Goal: Task Accomplishment & Management: Complete application form

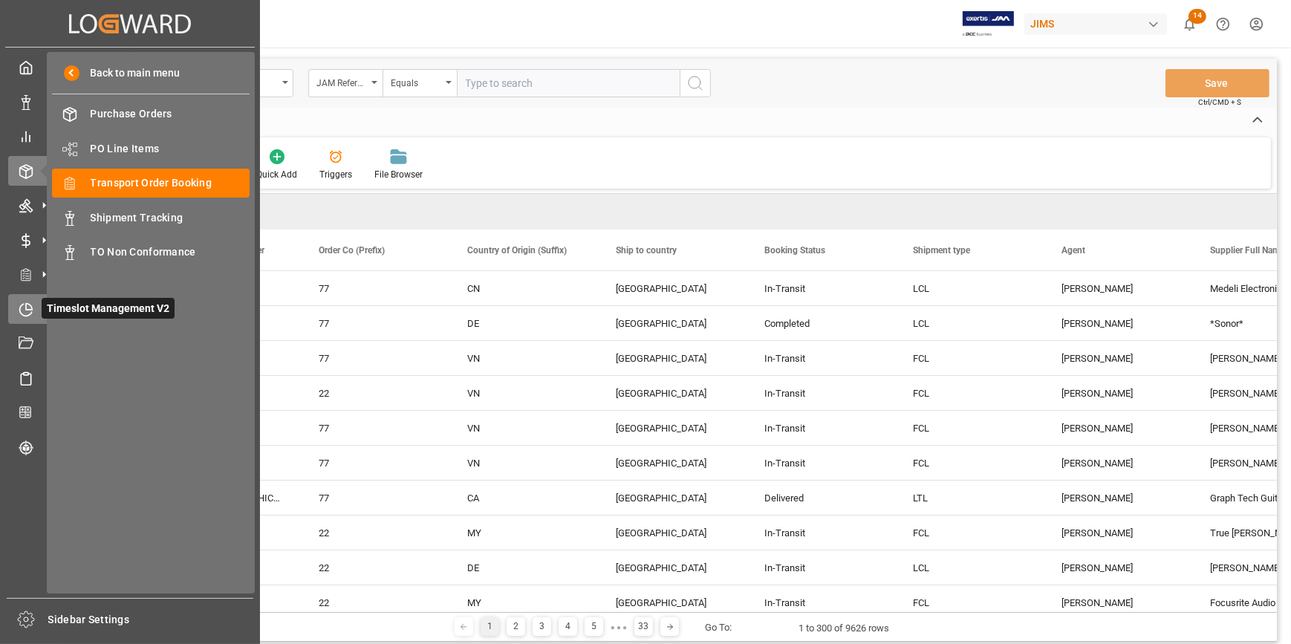
click at [28, 310] on icon at bounding box center [26, 309] width 15 height 15
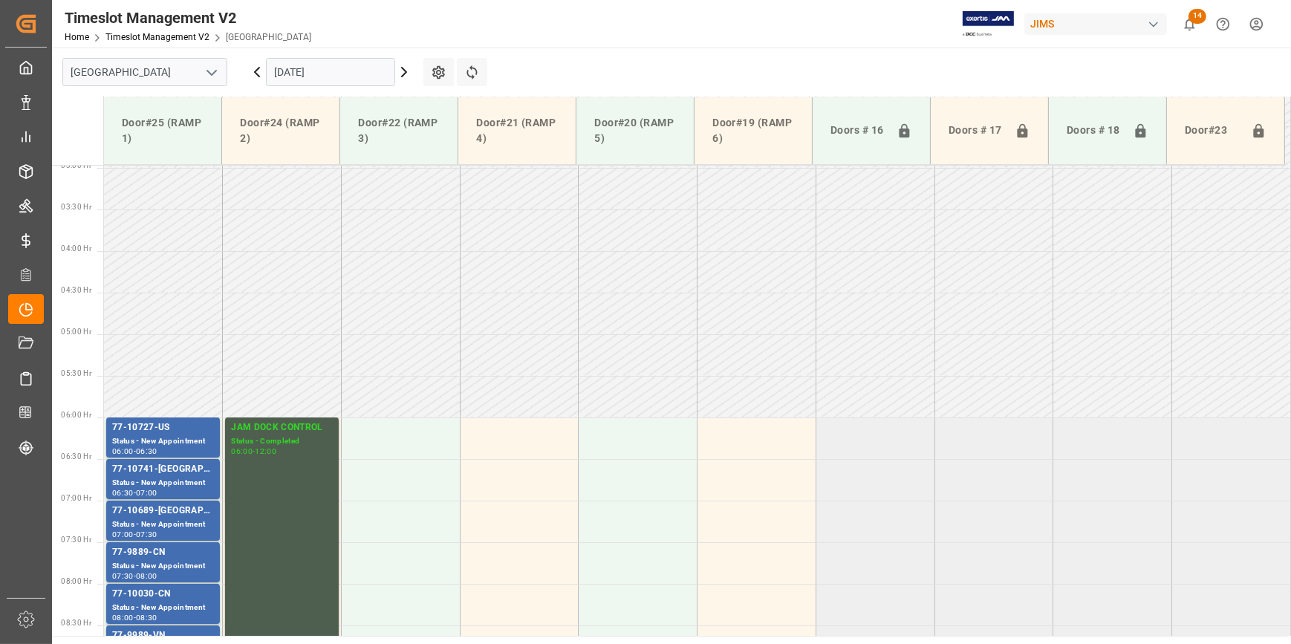
scroll to position [183, 0]
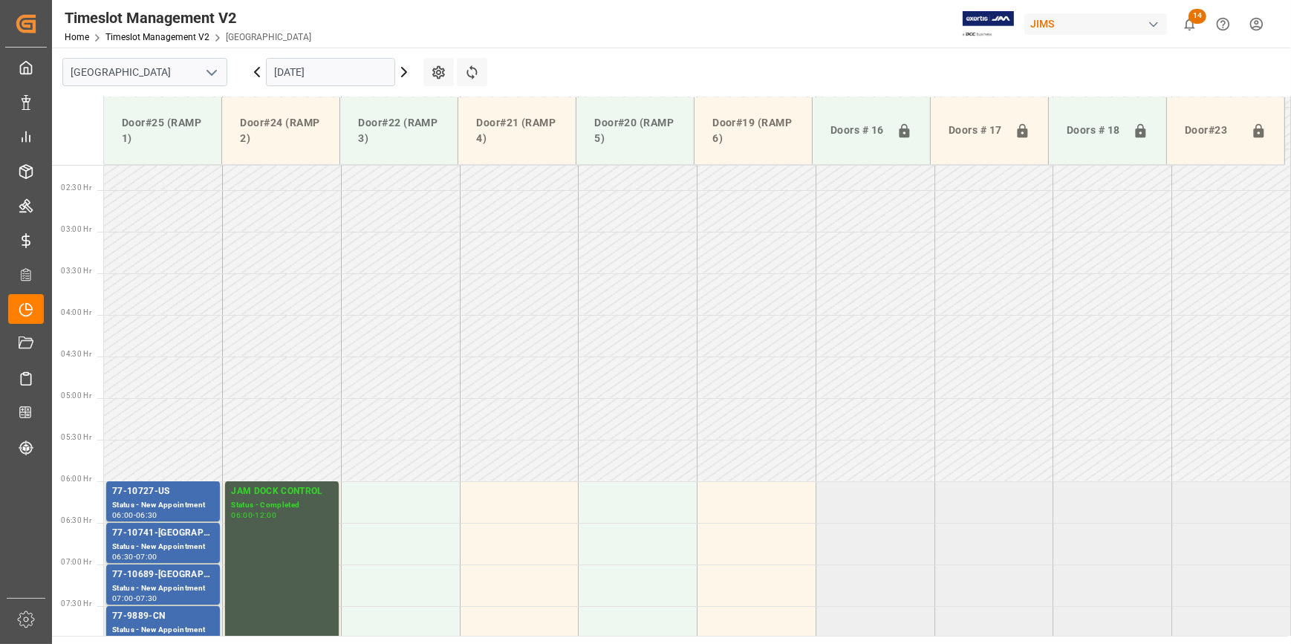
click at [216, 71] on icon "open menu" at bounding box center [212, 73] width 18 height 18
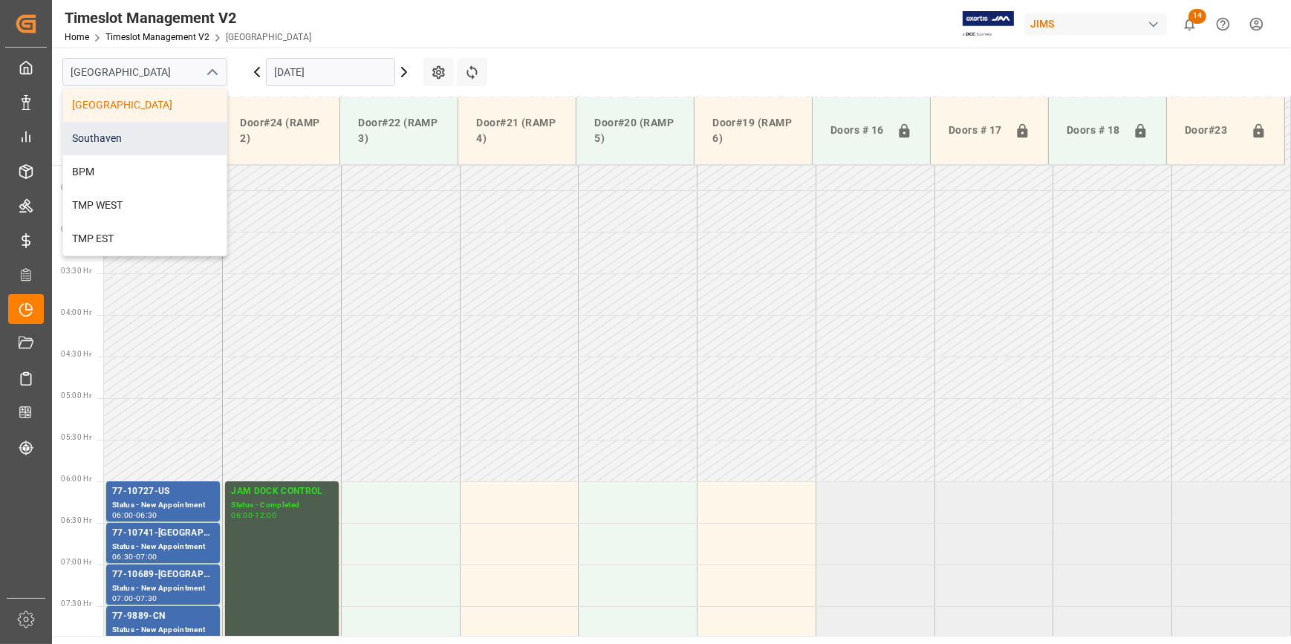
click at [160, 134] on div "Southaven" at bounding box center [144, 138] width 163 height 33
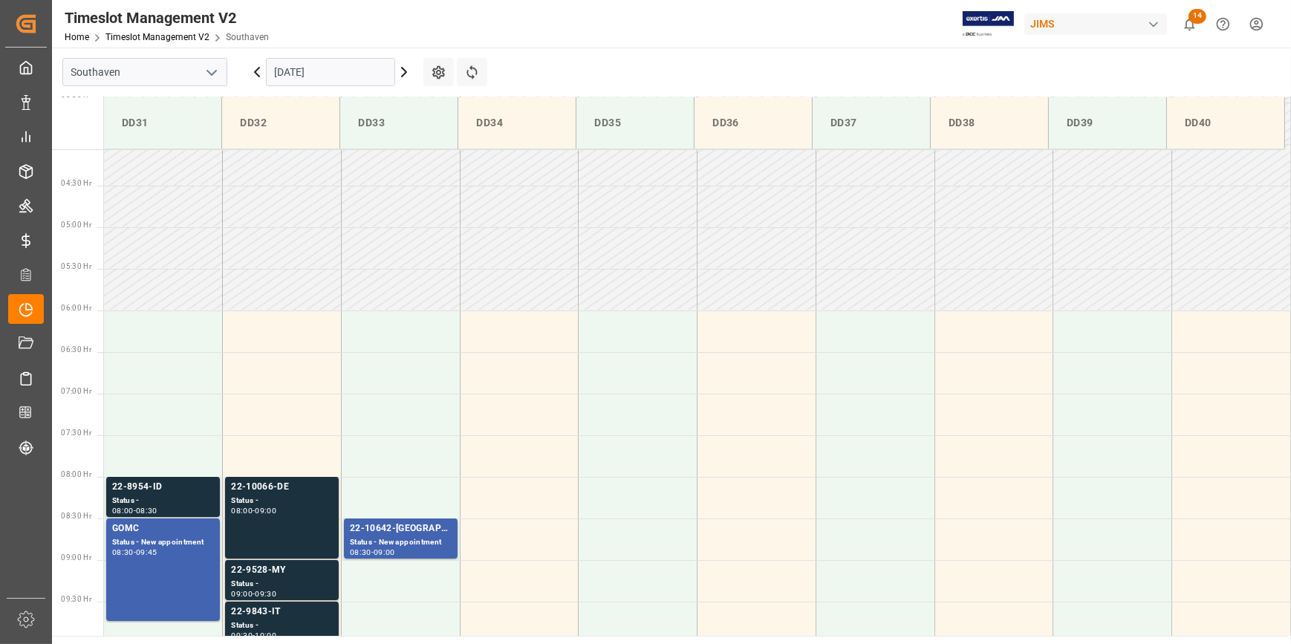
scroll to position [473, 0]
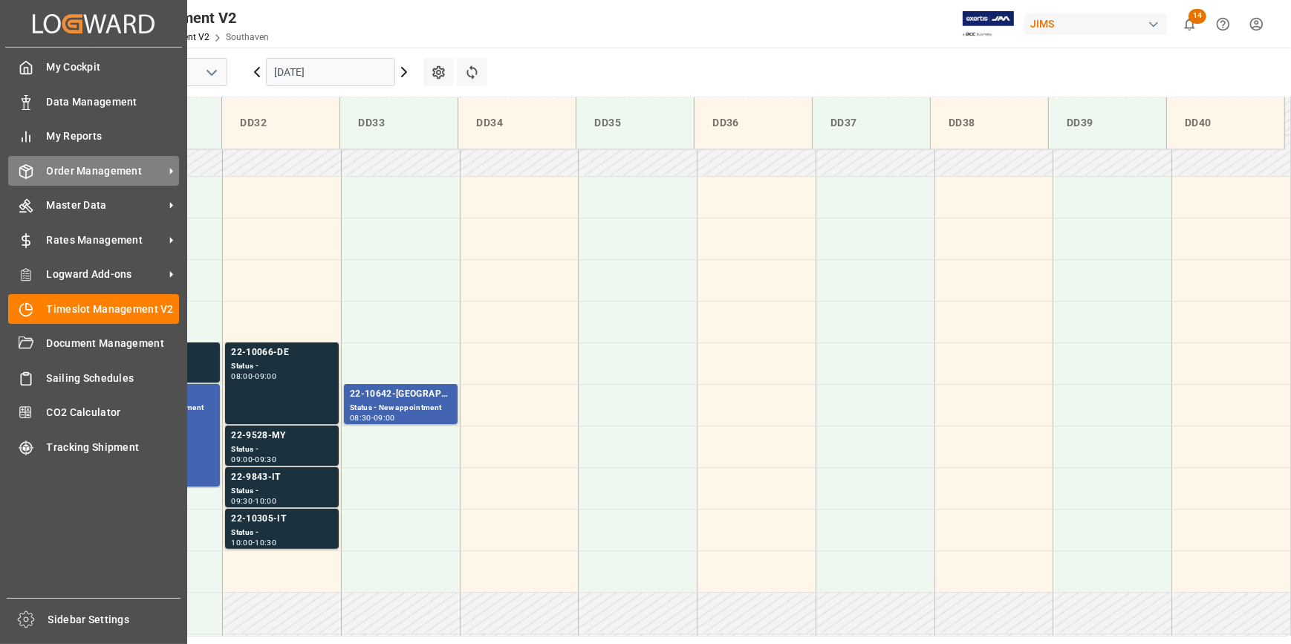
click at [80, 161] on div "Order Management Order Management" at bounding box center [93, 170] width 171 height 29
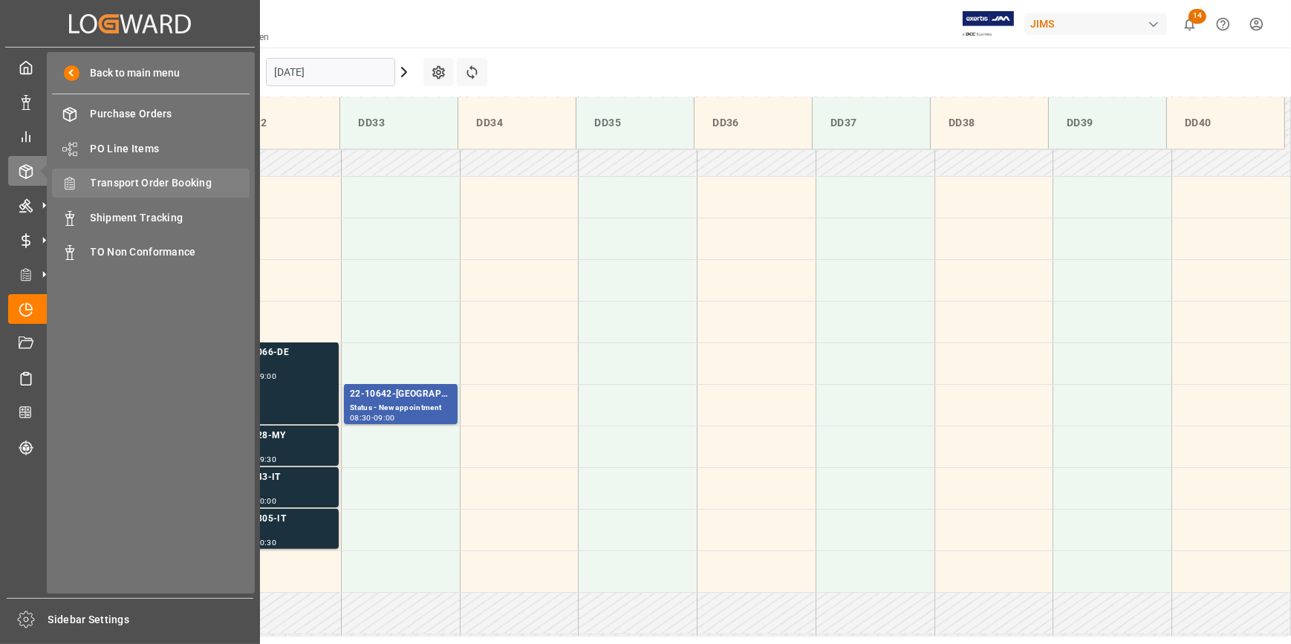
click at [164, 187] on span "Transport Order Booking" at bounding box center [171, 183] width 160 height 16
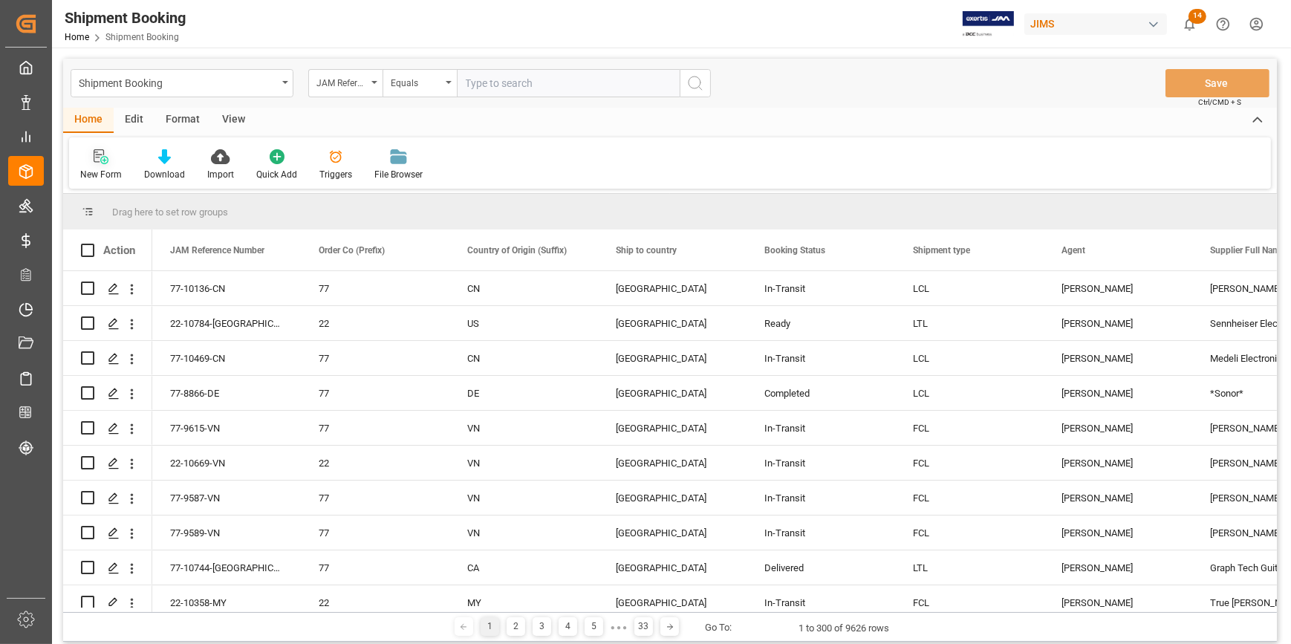
click at [98, 157] on icon at bounding box center [99, 155] width 10 height 13
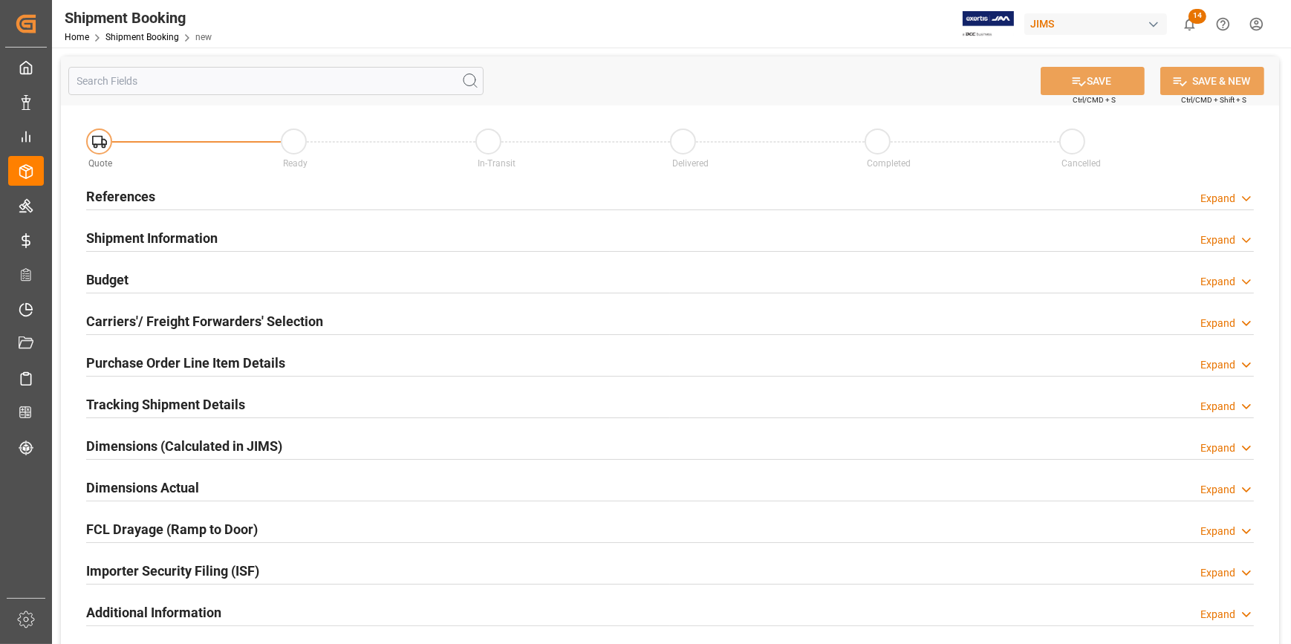
click at [230, 193] on div "References Expand" at bounding box center [670, 195] width 1168 height 28
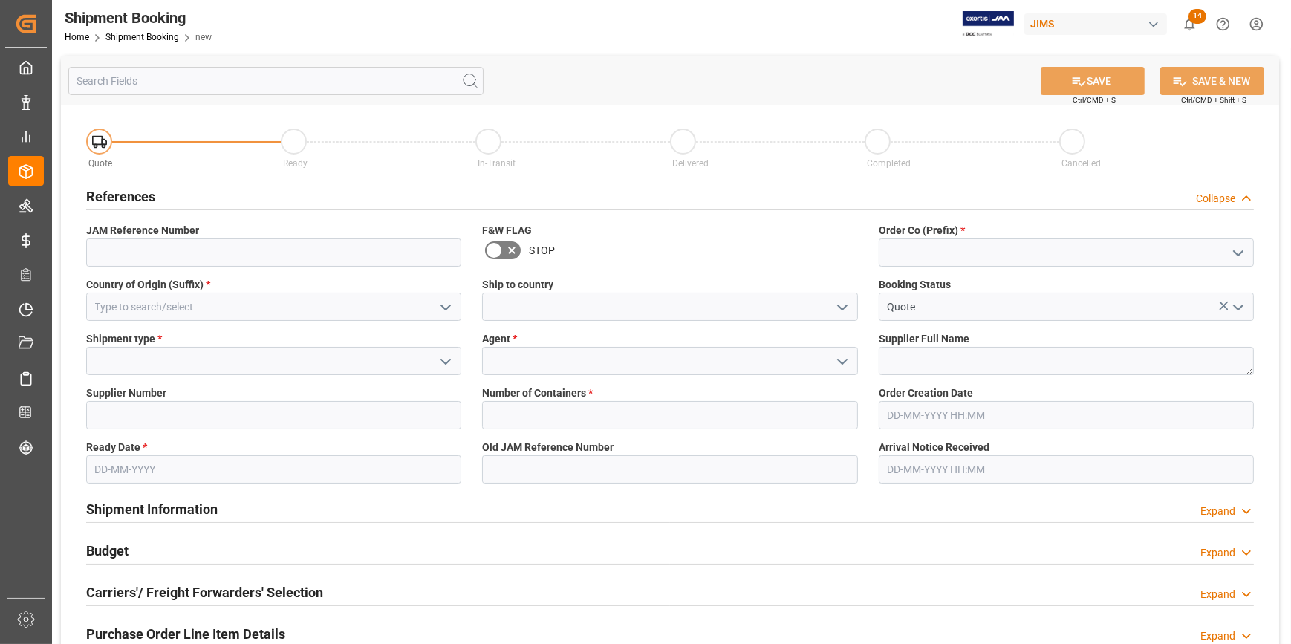
click at [1237, 252] on icon "open menu" at bounding box center [1239, 253] width 18 height 18
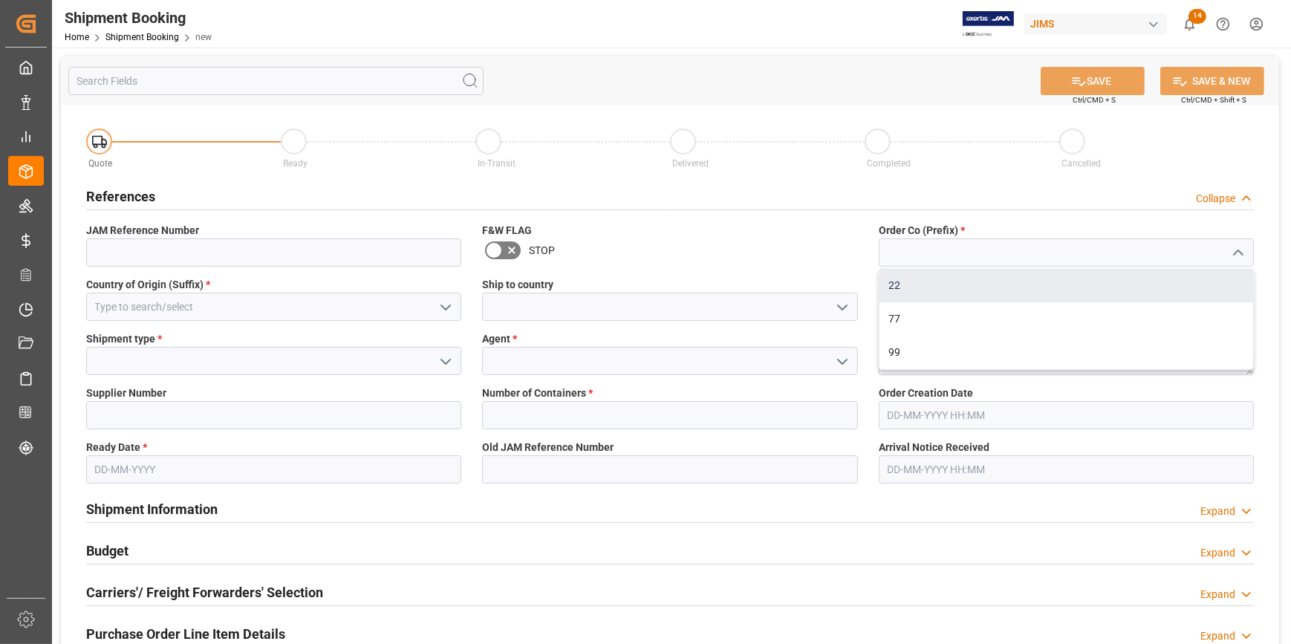
click at [989, 290] on div "22" at bounding box center [1067, 285] width 374 height 33
type input "22"
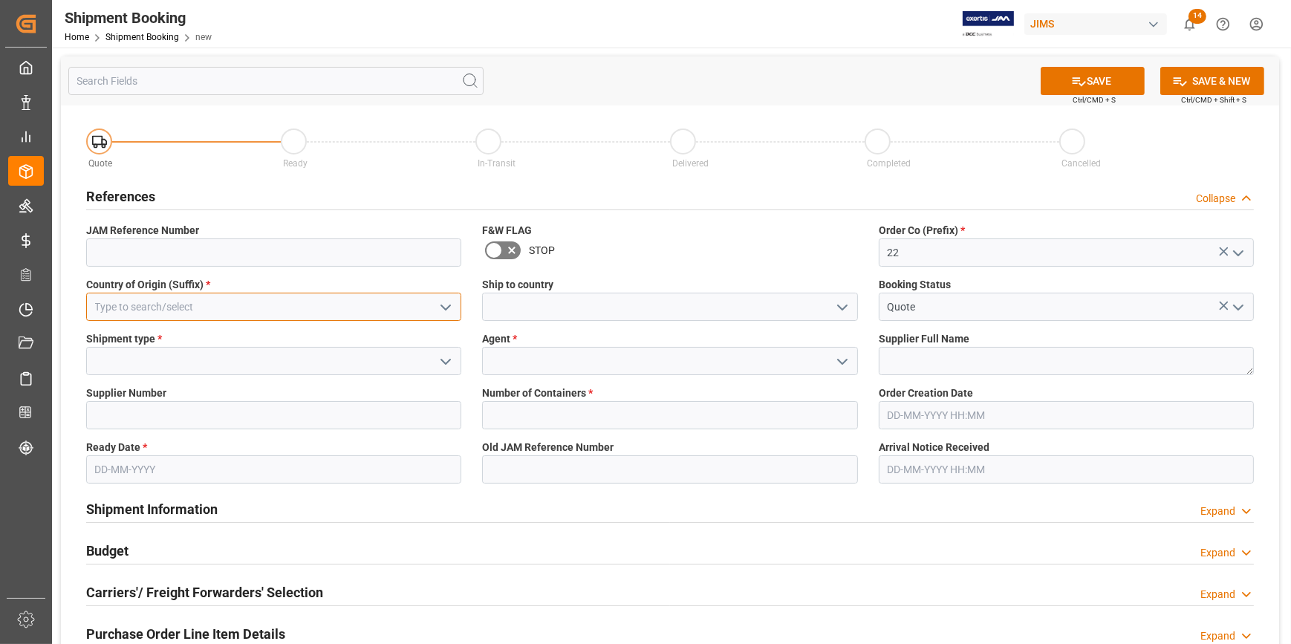
click at [363, 311] on input at bounding box center [273, 307] width 375 height 28
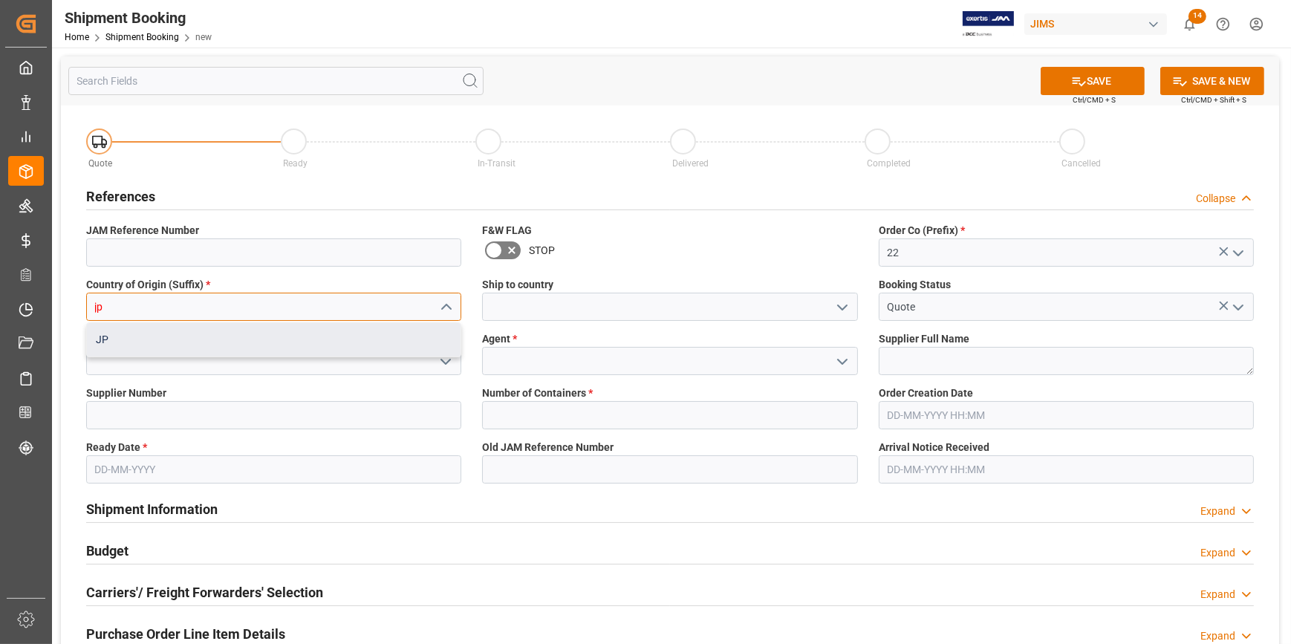
click at [302, 343] on div "JP" at bounding box center [274, 339] width 374 height 33
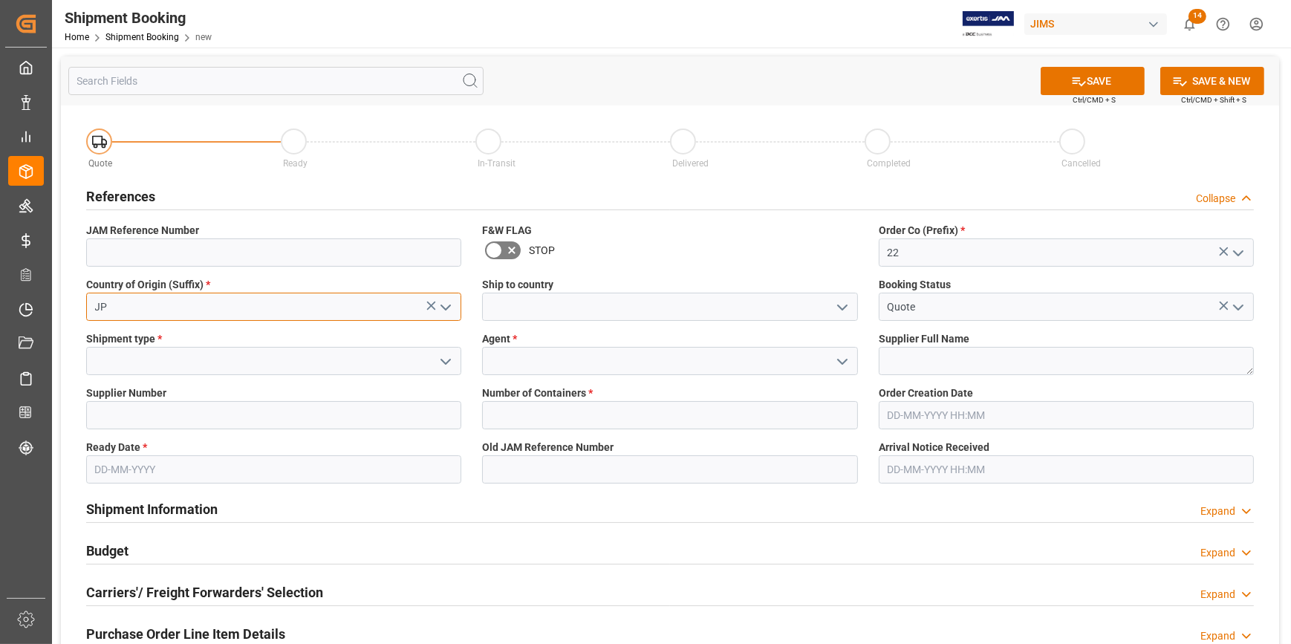
type input "JP"
click at [840, 305] on polyline "open menu" at bounding box center [842, 307] width 9 height 4
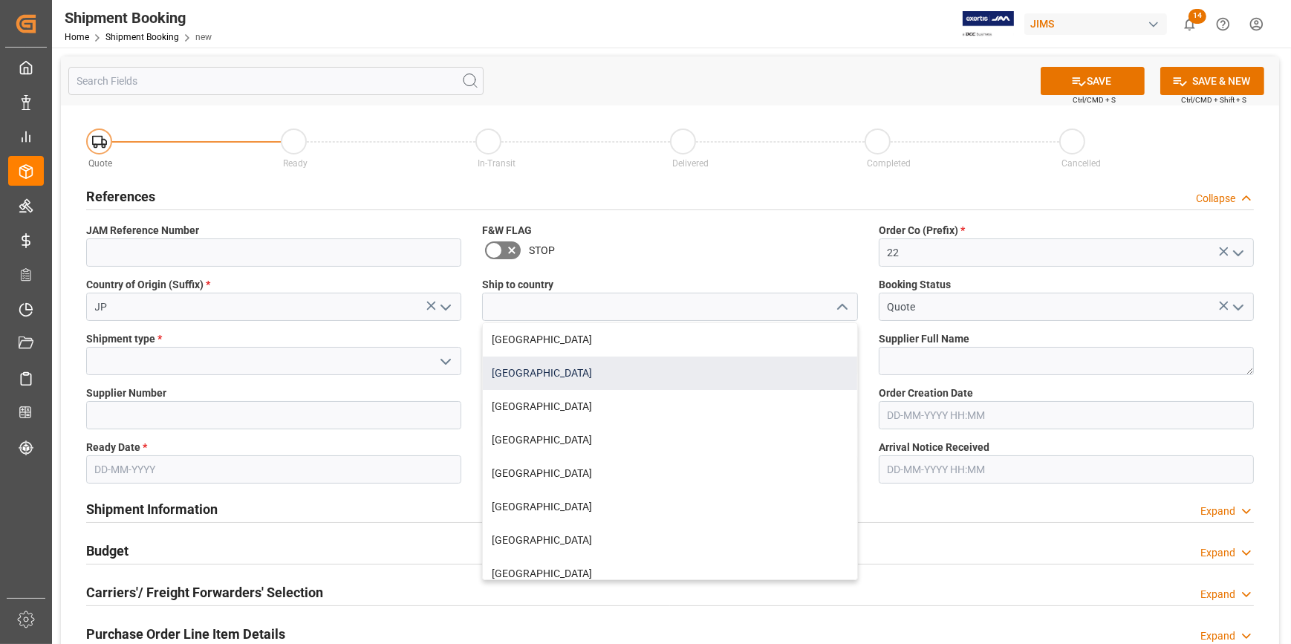
click at [664, 367] on div "[GEOGRAPHIC_DATA]" at bounding box center [670, 373] width 374 height 33
type input "[GEOGRAPHIC_DATA]"
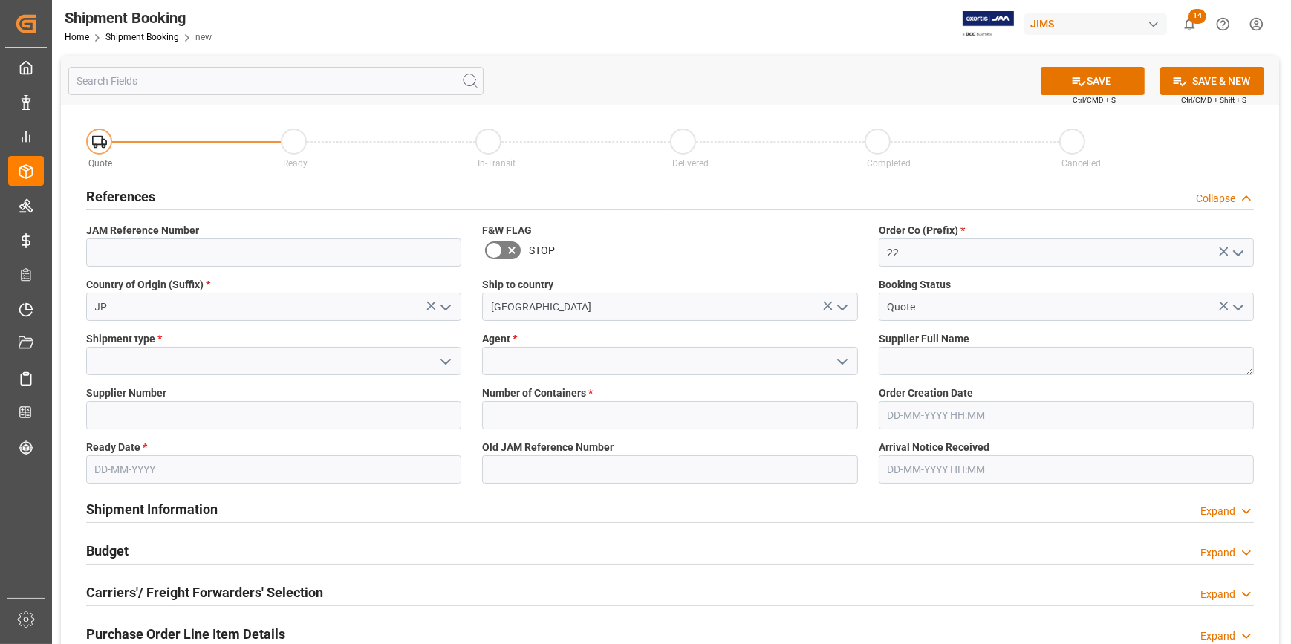
click at [439, 357] on icon "open menu" at bounding box center [446, 362] width 18 height 18
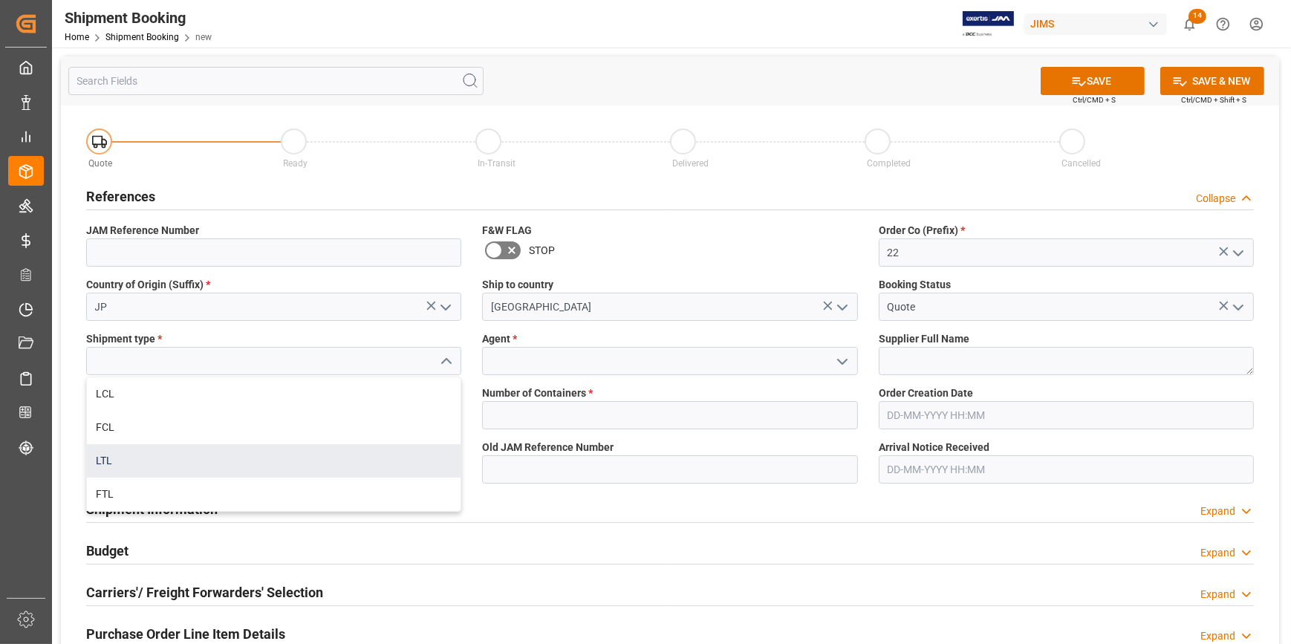
click at [239, 461] on div "LTL" at bounding box center [274, 460] width 374 height 33
type input "LTL"
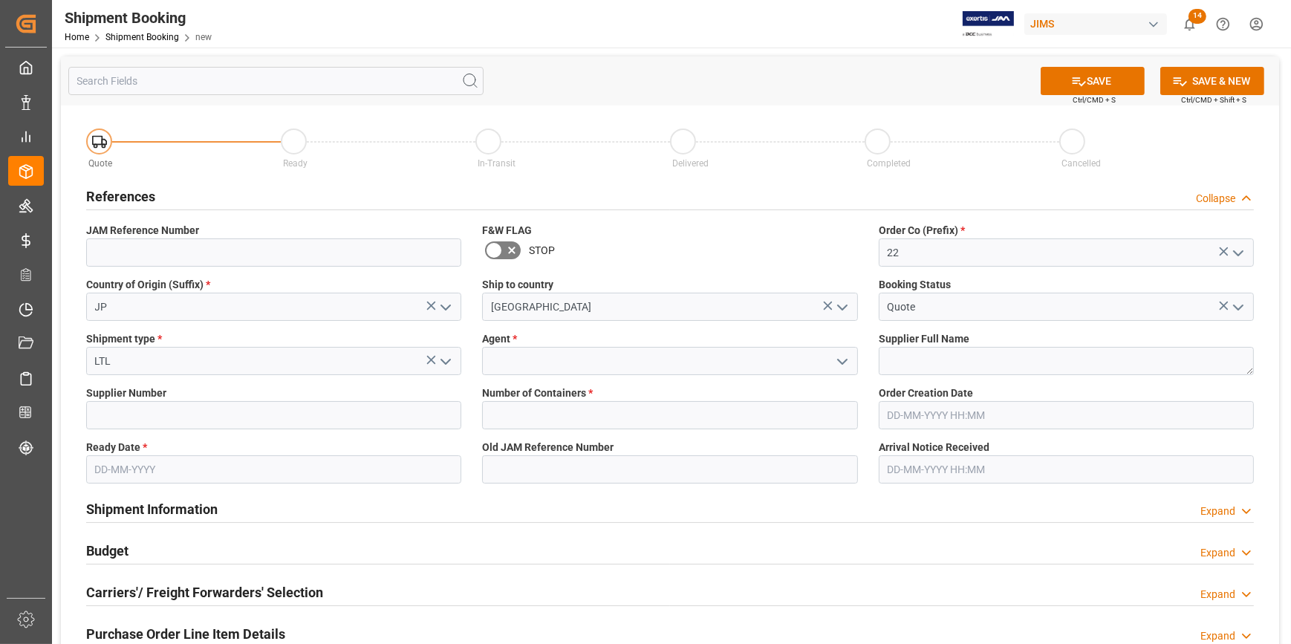
click at [840, 360] on icon "open menu" at bounding box center [843, 362] width 18 height 18
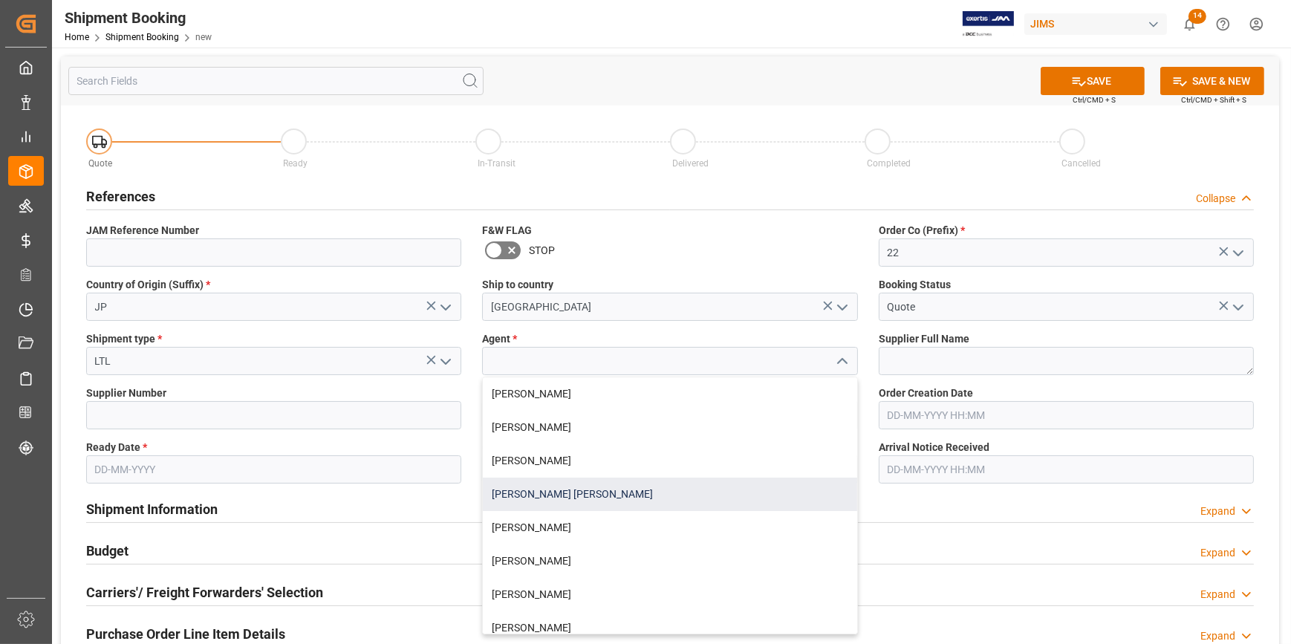
click at [656, 479] on div "[PERSON_NAME] [PERSON_NAME]" at bounding box center [670, 494] width 374 height 33
type input "[PERSON_NAME] [PERSON_NAME]"
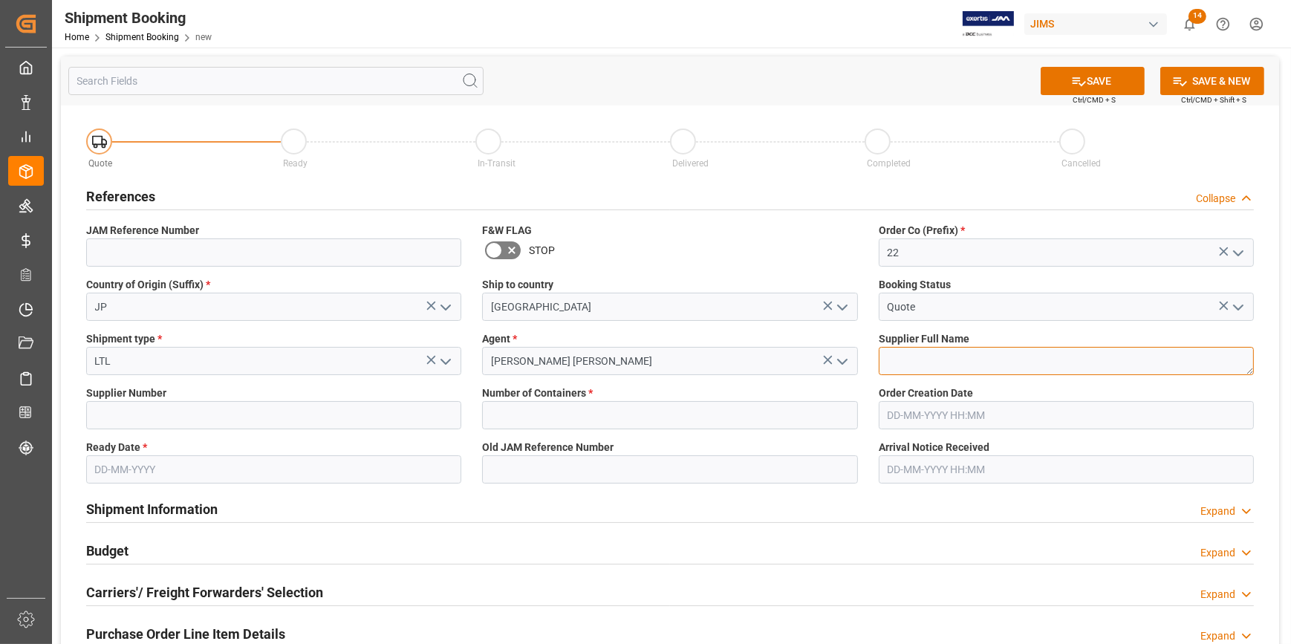
click at [923, 360] on textarea at bounding box center [1066, 361] width 375 height 28
paste textarea "Fostex Co. (W/T*)-"
type textarea "Fostex Co."
click at [238, 424] on input at bounding box center [273, 415] width 375 height 28
click at [204, 417] on input at bounding box center [273, 415] width 375 height 28
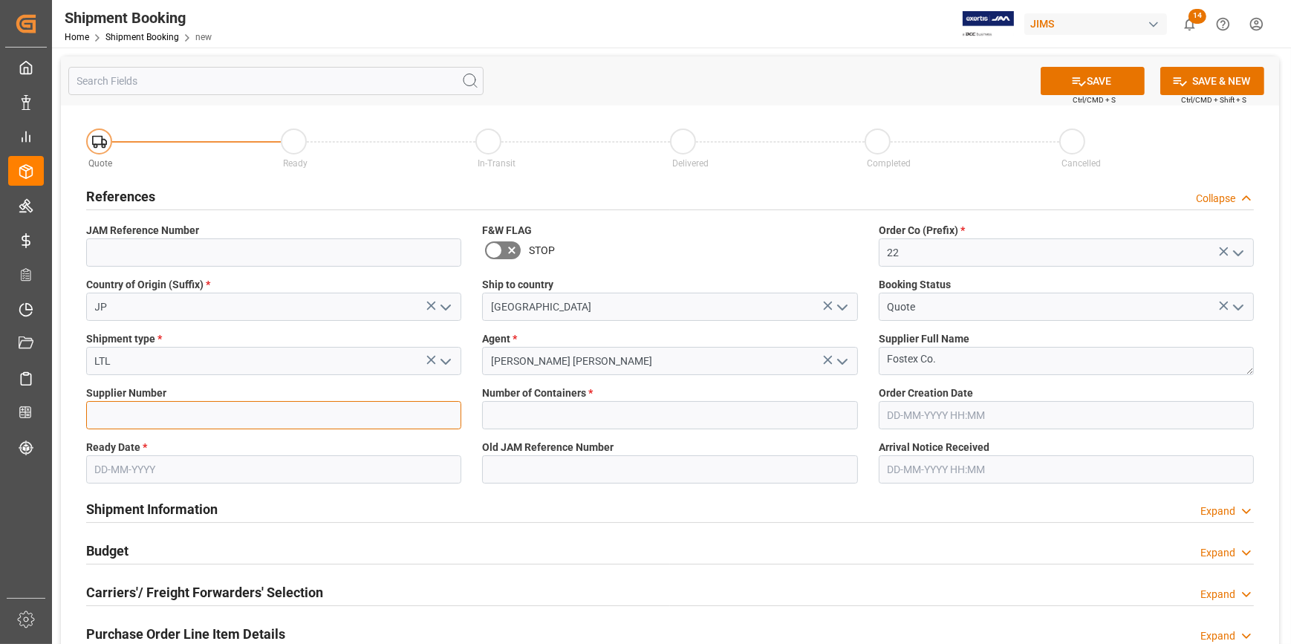
paste input "169757"
type input "169757"
click at [528, 409] on input "text" at bounding box center [669, 415] width 375 height 28
type input "0"
click at [149, 467] on input "text" at bounding box center [273, 469] width 375 height 28
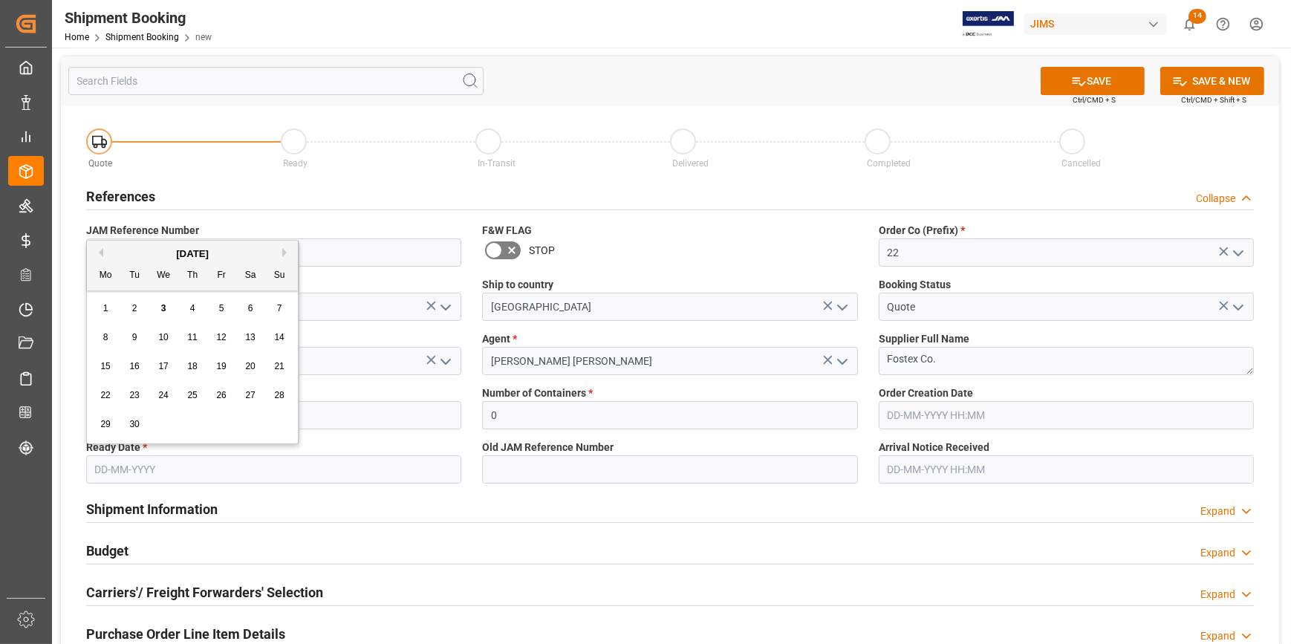
click at [251, 359] on div "20" at bounding box center [250, 367] width 19 height 18
type input "[DATE]"
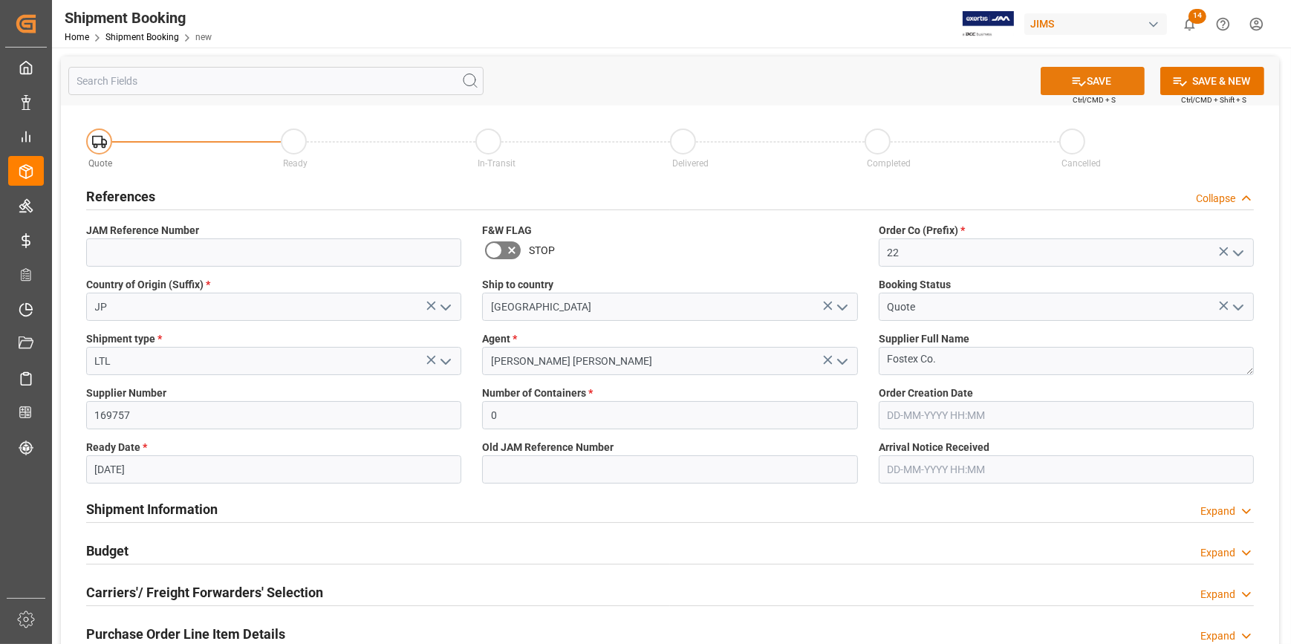
click at [1084, 81] on button "SAVE" at bounding box center [1093, 81] width 104 height 28
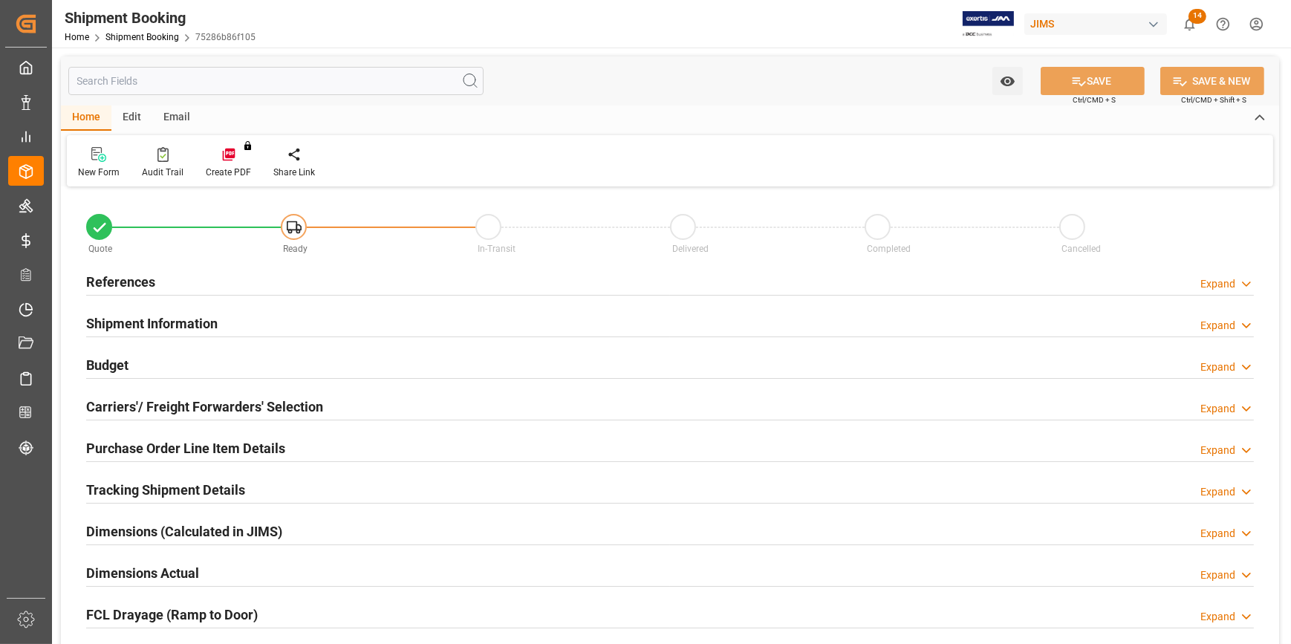
type input "0"
type input "[DATE]"
click at [253, 288] on div "References Expand" at bounding box center [670, 281] width 1168 height 28
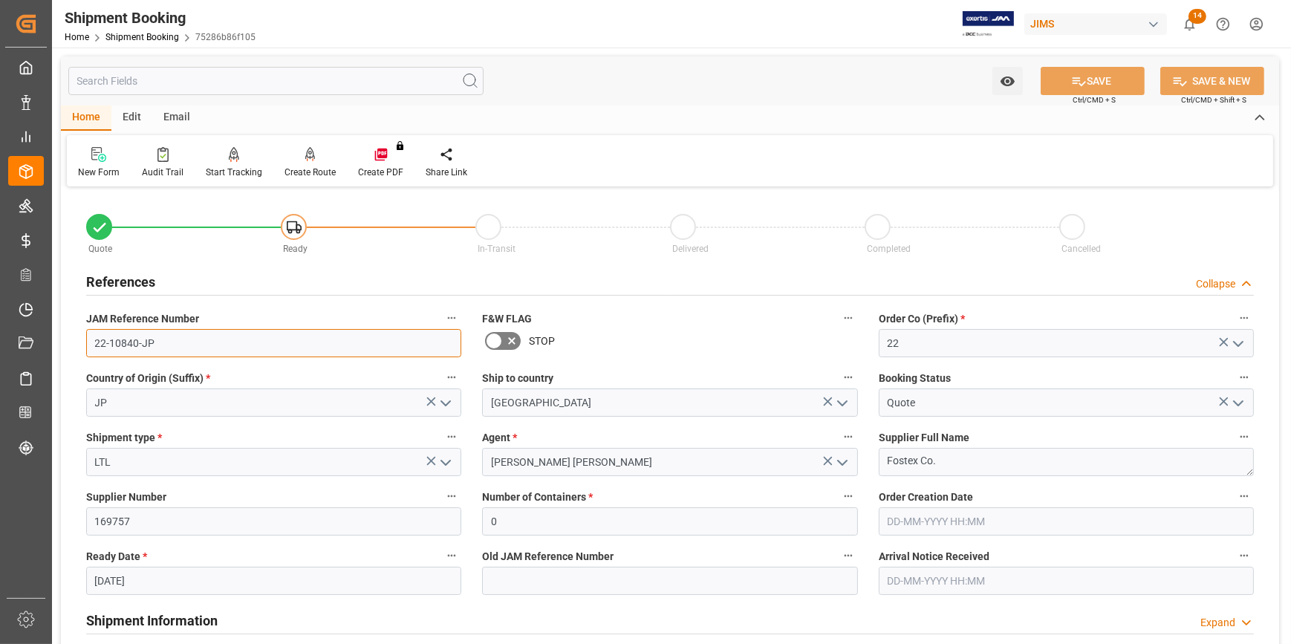
drag, startPoint x: 168, startPoint y: 345, endPoint x: 80, endPoint y: 340, distance: 88.5
click at [80, 340] on div "JAM Reference Number 22-10840-JP" at bounding box center [274, 332] width 396 height 59
